Goal: Task Accomplishment & Management: Complete application form

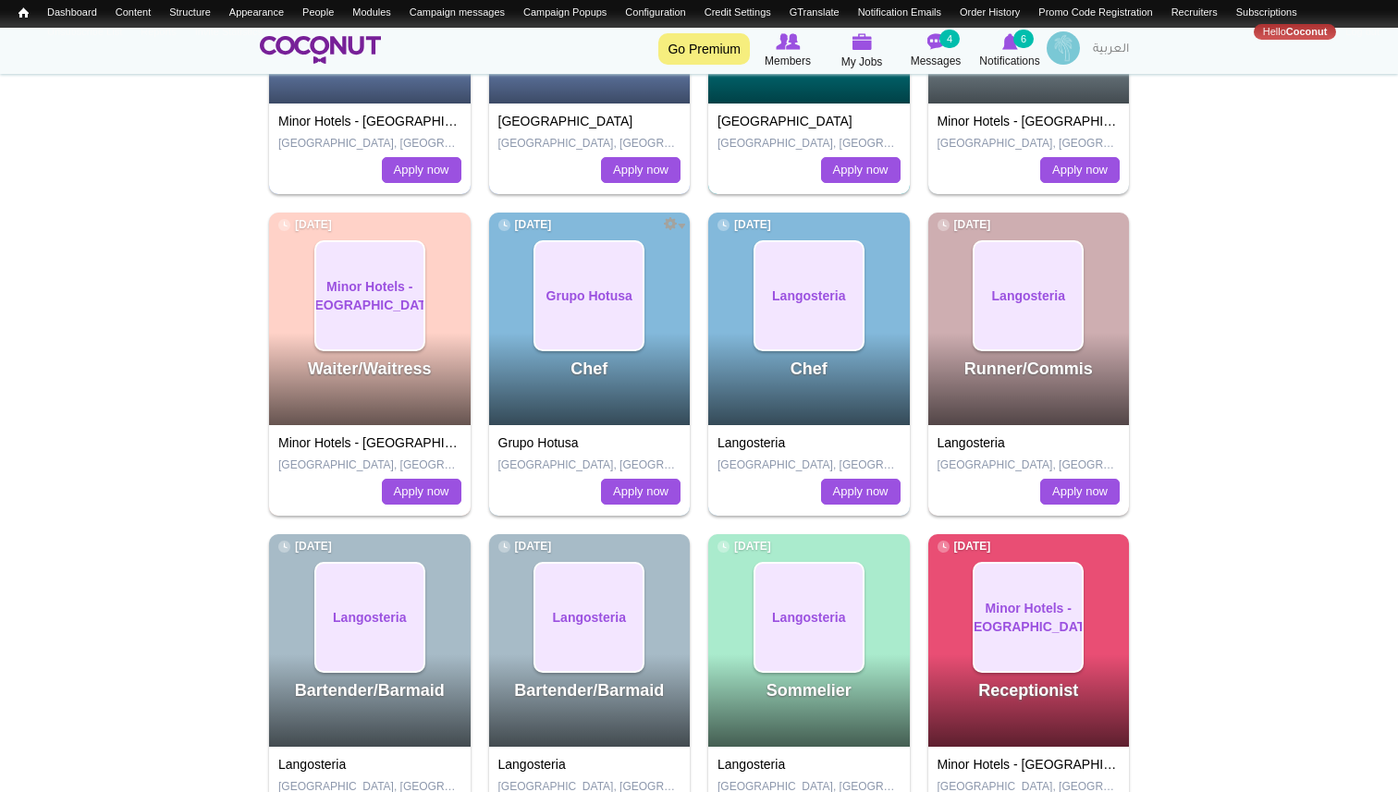
scroll to position [337, 0]
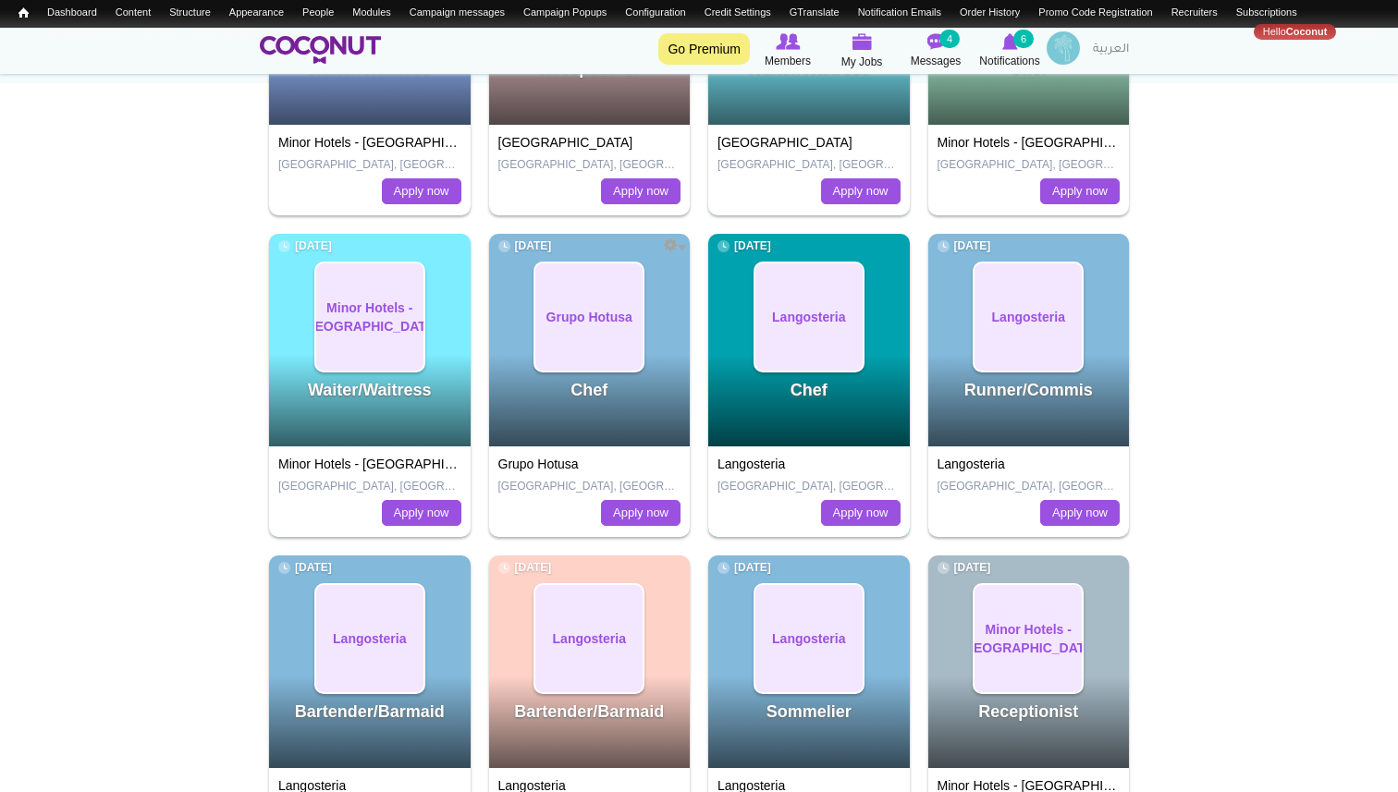
scroll to position [339, 0]
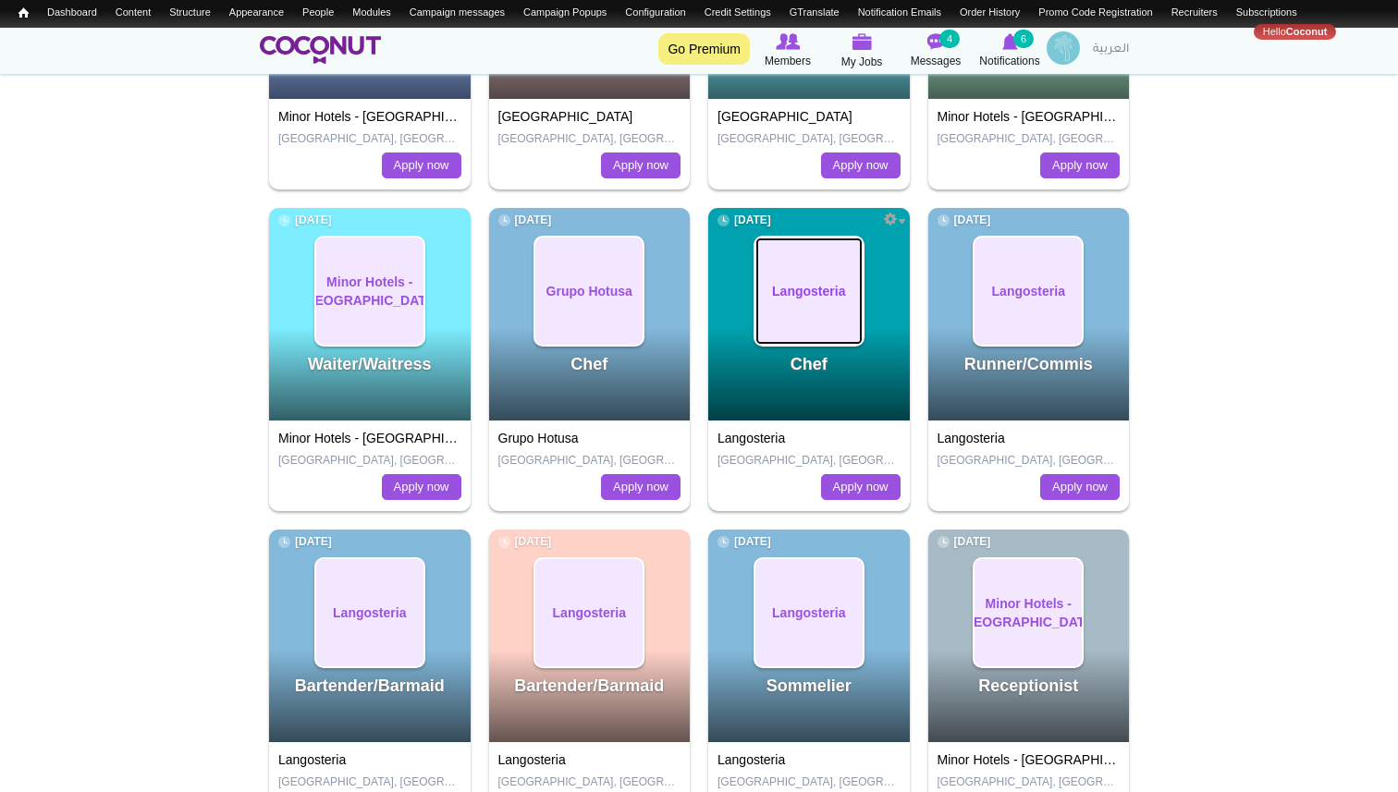
click at [800, 285] on span "Langosteria" at bounding box center [808, 291] width 73 height 18
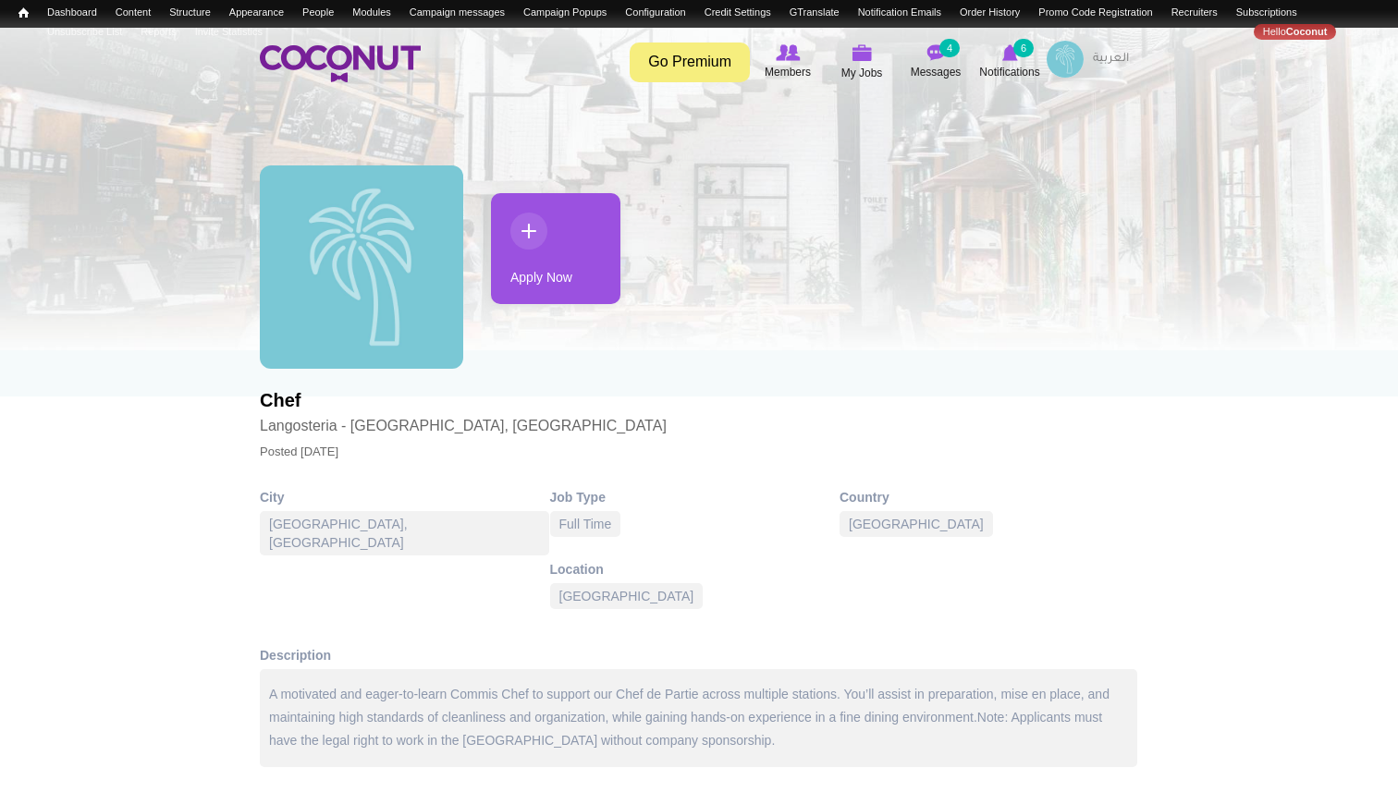
click at [552, 274] on link "Apply Now" at bounding box center [555, 248] width 129 height 111
